Goal: Obtain resource: Download file/media

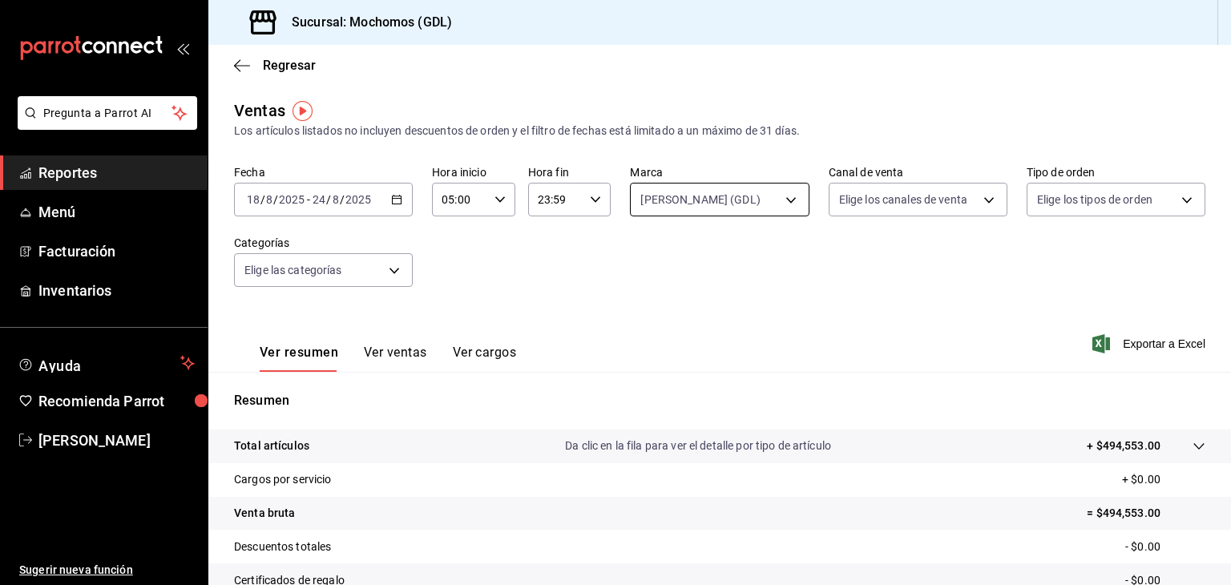
click at [765, 197] on body "Pregunta a Parrot AI Reportes Menú Facturación Inventarios Ayuda Recomienda Par…" at bounding box center [615, 292] width 1231 height 585
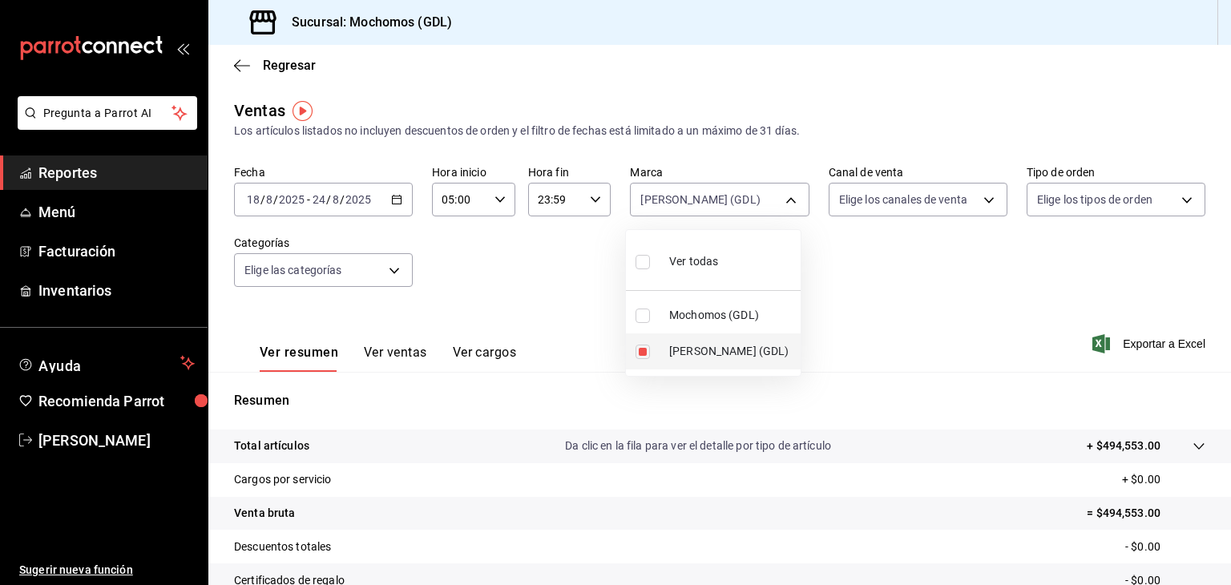
click at [718, 354] on span "[PERSON_NAME] (GDL)" at bounding box center [731, 351] width 125 height 17
checkbox input "false"
click at [691, 354] on span "[PERSON_NAME] (GDL)" at bounding box center [731, 351] width 125 height 17
type input "9cac9703-0c5a-4d8b-addd-5b6b571d65b9"
checkbox input "true"
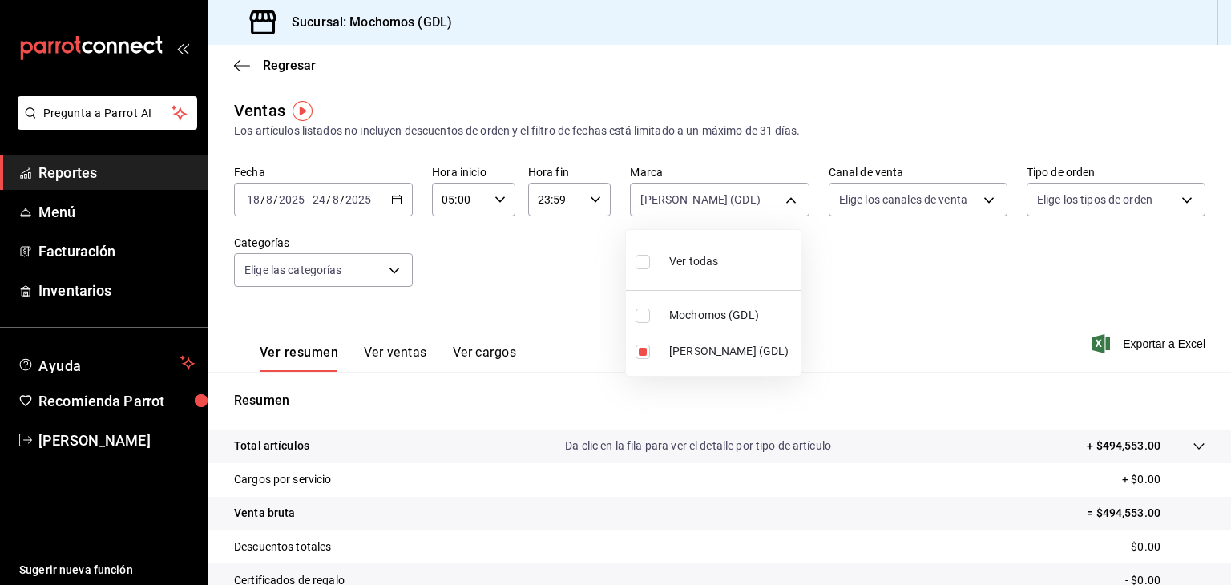
click at [920, 354] on div at bounding box center [615, 292] width 1231 height 585
click at [1160, 344] on span "Exportar a Excel" at bounding box center [1151, 343] width 110 height 19
click at [1094, 301] on div "Fecha [DATE] [DATE] - [DATE] [DATE] Hora inicio 05:00 Hora inicio Hora fin 23:5…" at bounding box center [720, 235] width 972 height 141
click at [1138, 347] on span "Exportar a Excel" at bounding box center [1151, 343] width 110 height 19
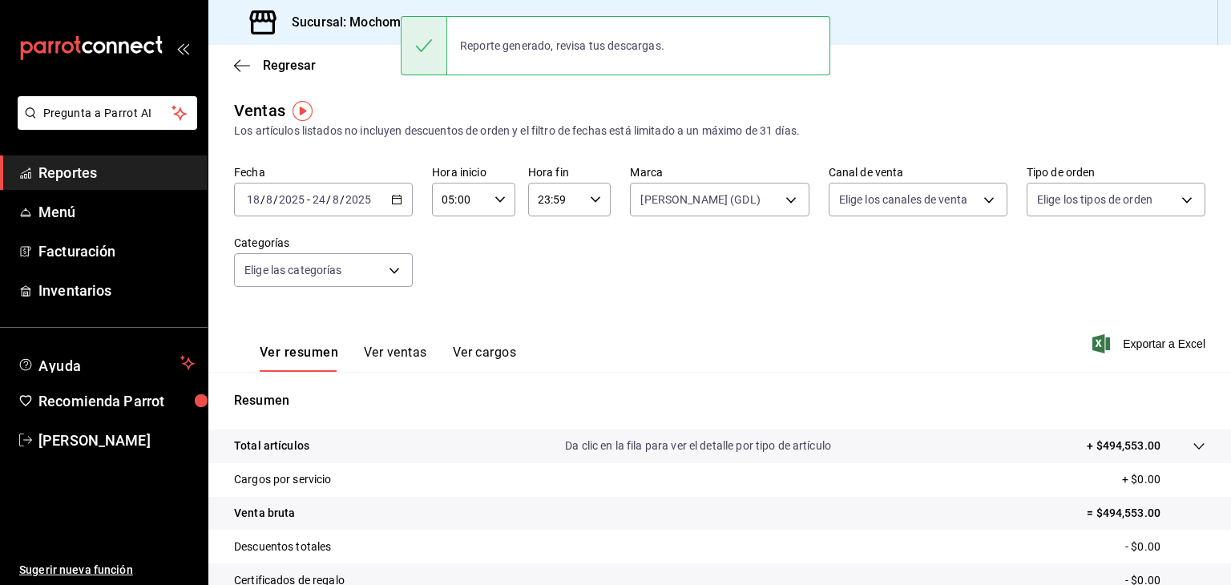
click at [638, 286] on div "Fecha [DATE] [DATE] - [DATE] [DATE] Hora inicio 05:00 Hora inicio Hora fin 23:5…" at bounding box center [720, 235] width 972 height 141
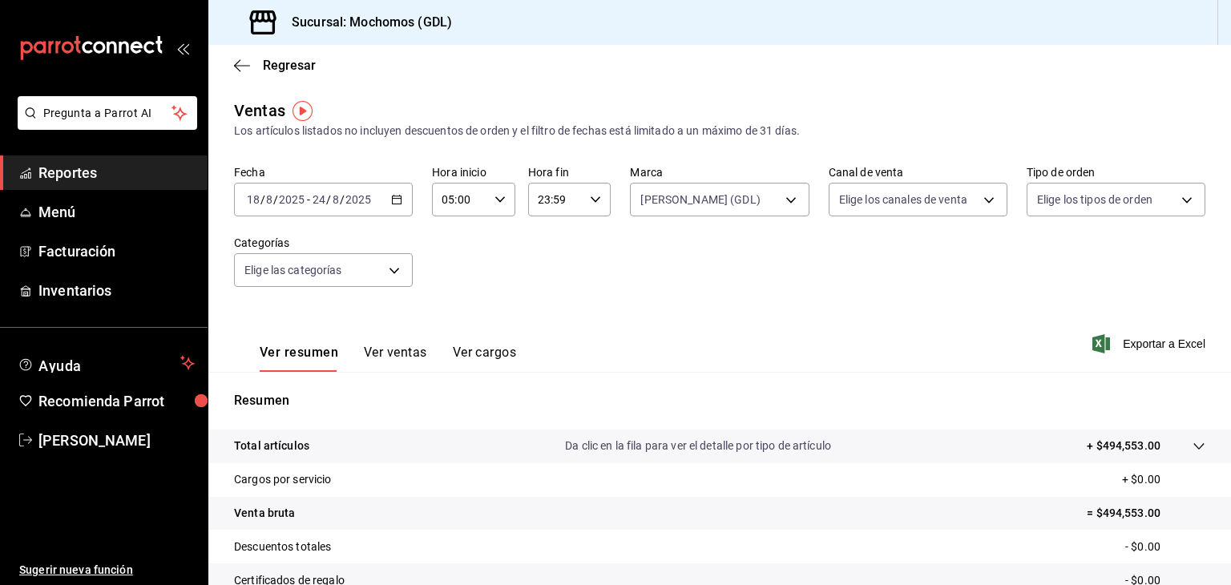
click at [393, 198] on \(Stroke\) "button" at bounding box center [397, 198] width 9 height 1
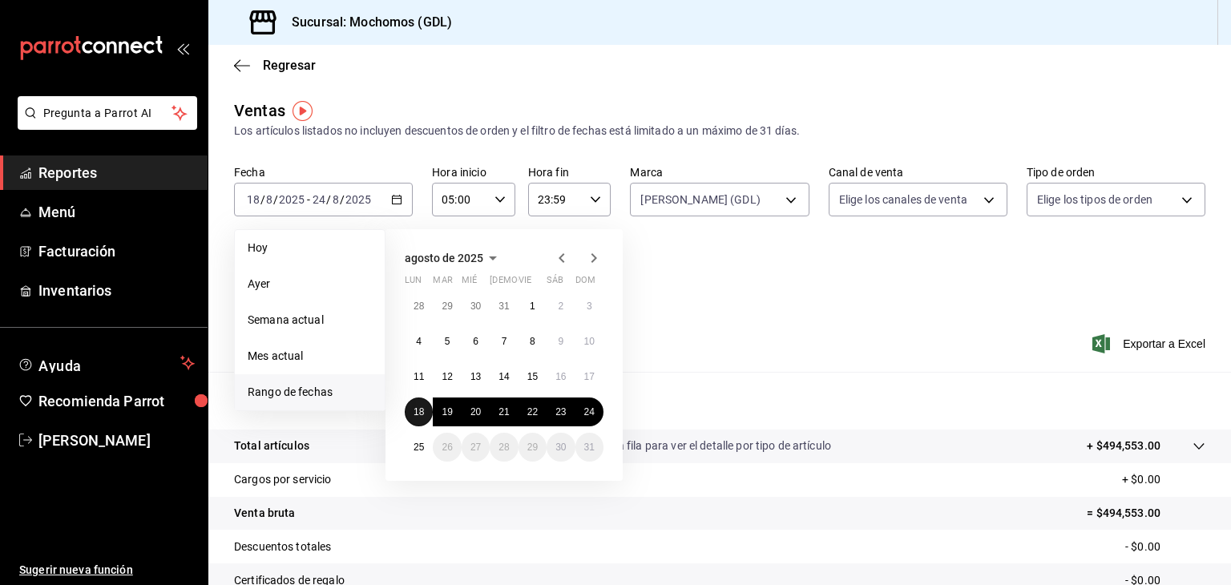
click at [421, 417] on button "18" at bounding box center [419, 412] width 28 height 29
click at [423, 447] on abbr "25" at bounding box center [419, 447] width 10 height 11
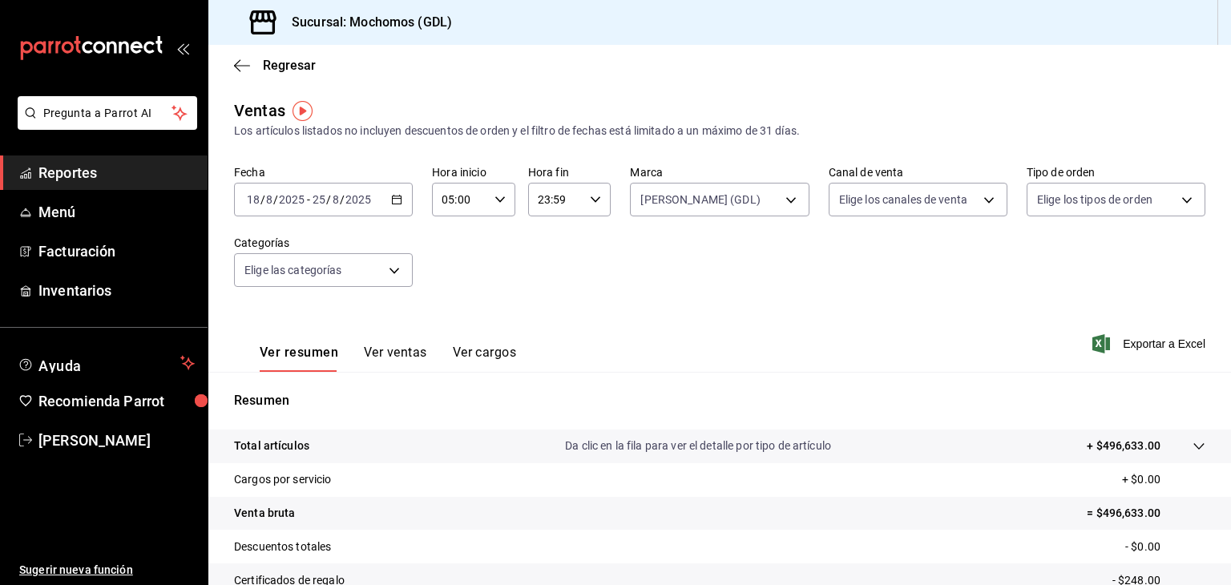
click at [594, 200] on icon "button" at bounding box center [595, 199] width 11 height 11
click at [545, 277] on span "05" at bounding box center [544, 275] width 15 height 13
click at [584, 241] on span "00" at bounding box center [585, 240] width 15 height 13
type input "05:00"
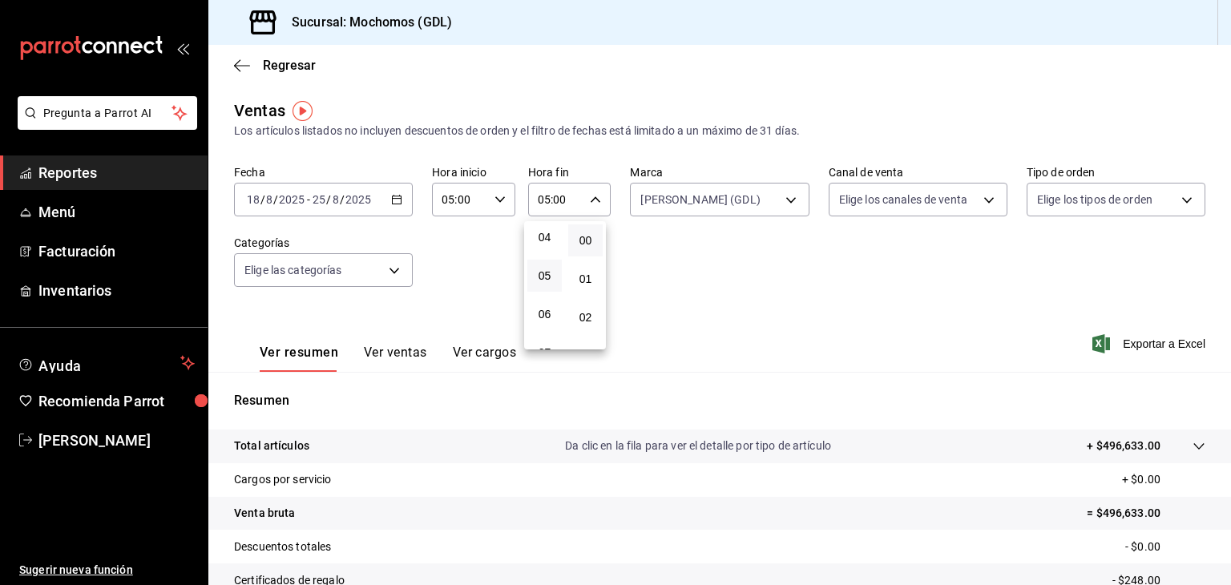
click at [782, 311] on div at bounding box center [615, 292] width 1231 height 585
click at [1147, 341] on span "Exportar a Excel" at bounding box center [1151, 343] width 110 height 19
click at [778, 200] on body "Pregunta a Parrot AI Reportes Menú Facturación Inventarios Ayuda Recomienda Par…" at bounding box center [615, 292] width 1231 height 585
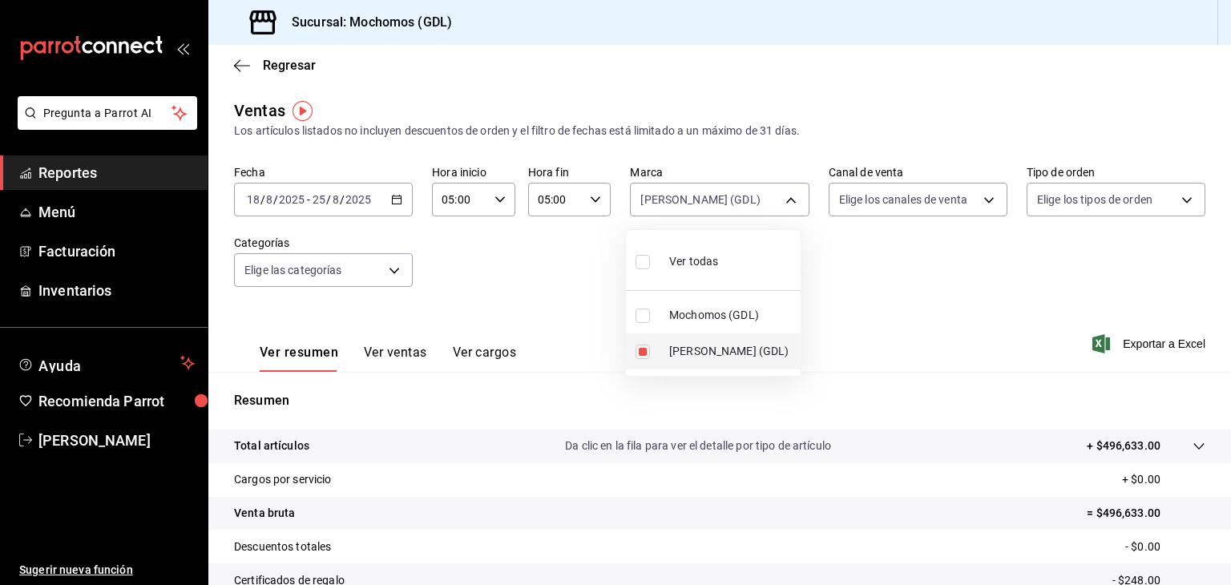
click at [698, 347] on span "[PERSON_NAME] (GDL)" at bounding box center [731, 351] width 125 height 17
checkbox input "false"
click at [677, 317] on span "Mochomos (GDL)" at bounding box center [731, 315] width 125 height 17
type input "36c25d4a-7cb0-456c-a434-e981d54830bc"
checkbox input "true"
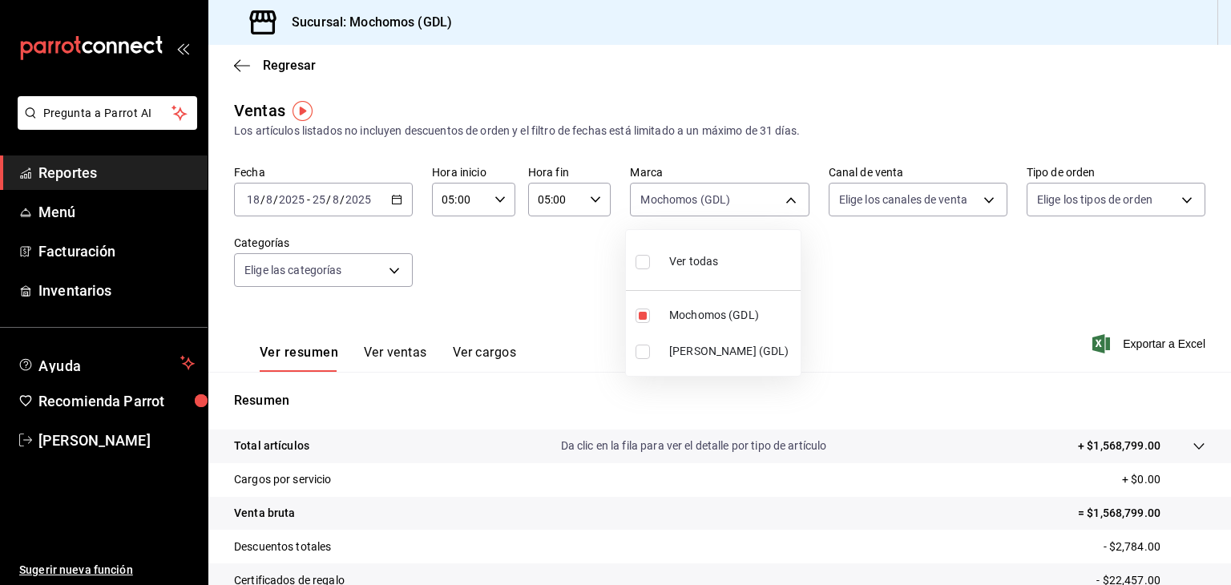
click at [908, 261] on div at bounding box center [615, 292] width 1231 height 585
click at [1142, 345] on span "Exportar a Excel" at bounding box center [1151, 343] width 110 height 19
